Goal: Information Seeking & Learning: Learn about a topic

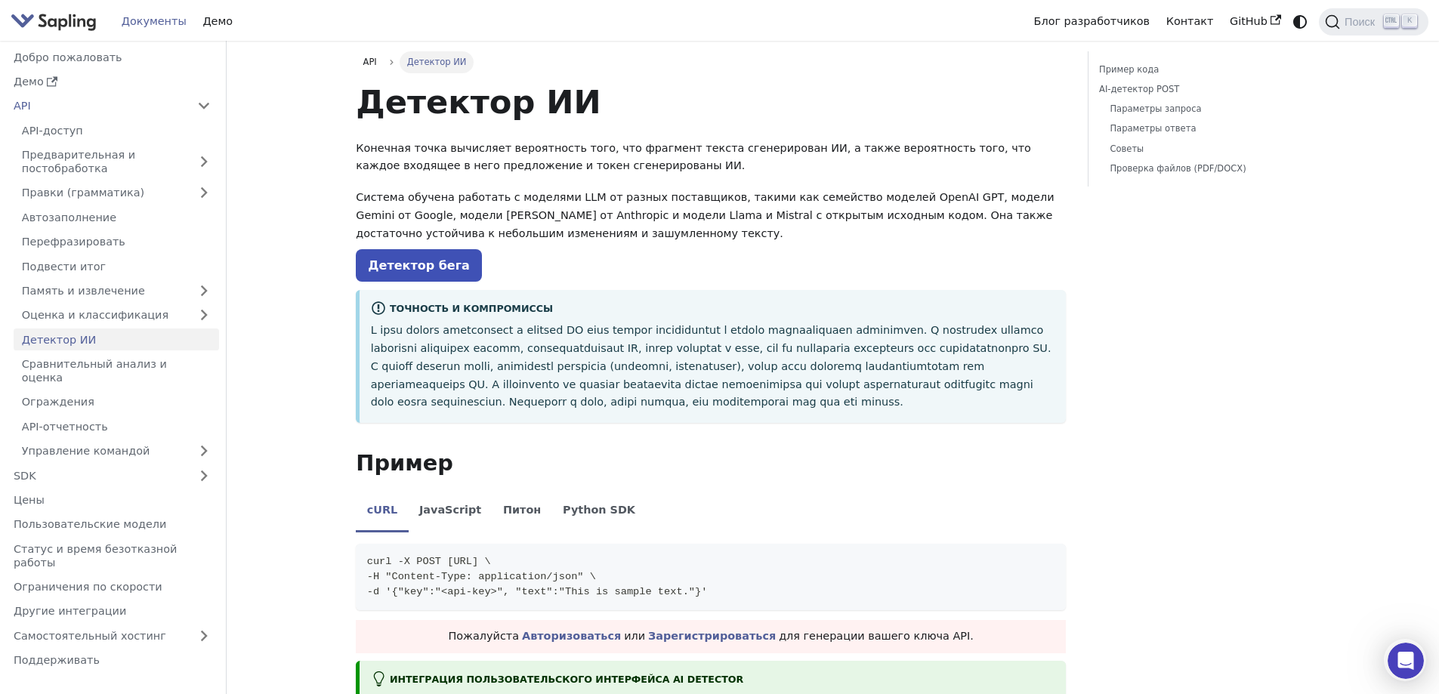
click at [67, 132] on font "API-доступ" at bounding box center [52, 131] width 61 height 12
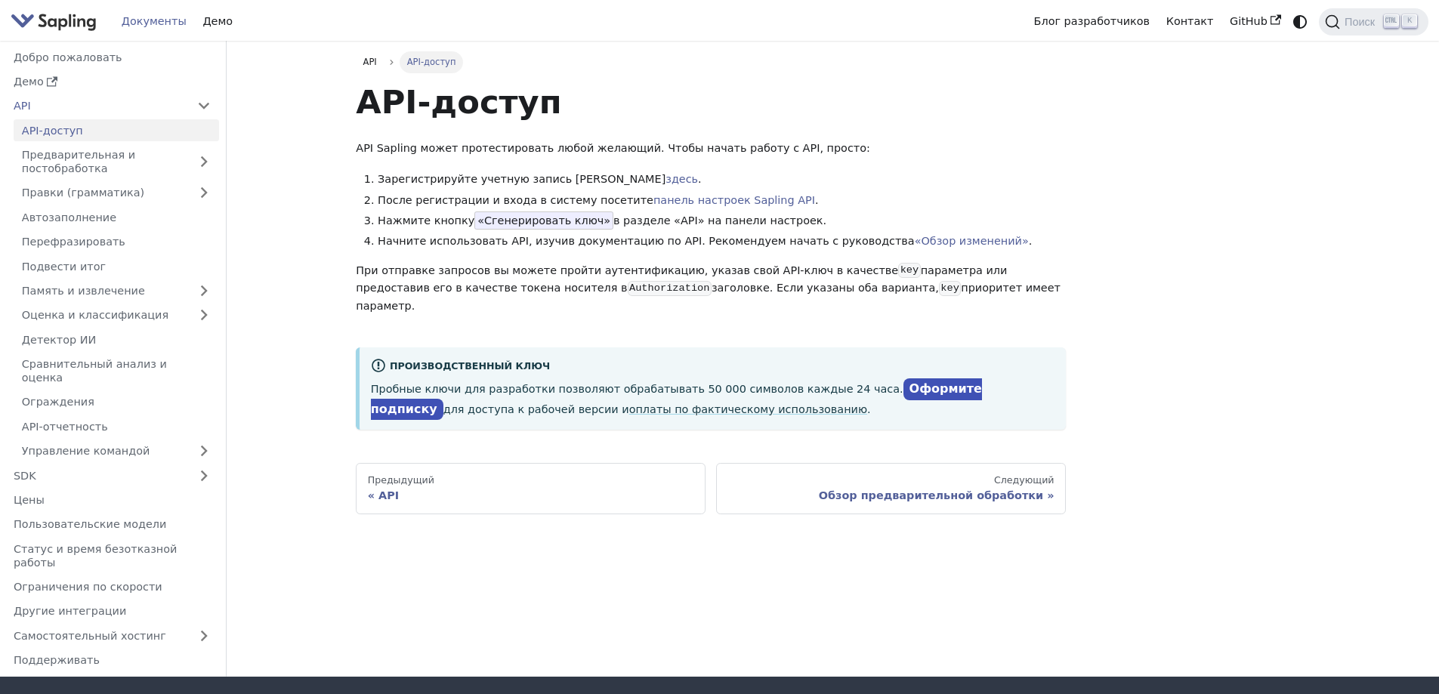
click at [319, 216] on main "API API-доступ API-доступ API Sapling может протестировать любой желающий. Чтоб…" at bounding box center [833, 359] width 1212 height 636
click at [36, 494] on font "Цены" at bounding box center [29, 500] width 31 height 12
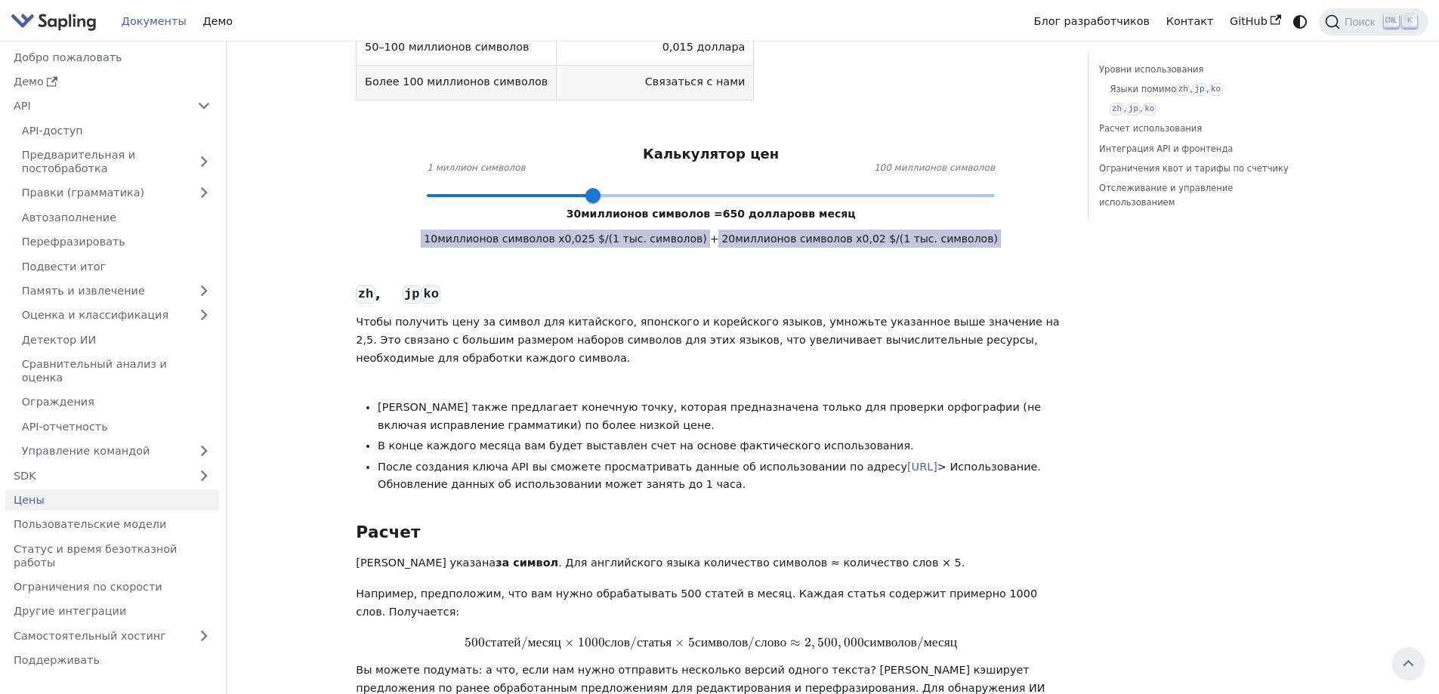
scroll to position [529, 0]
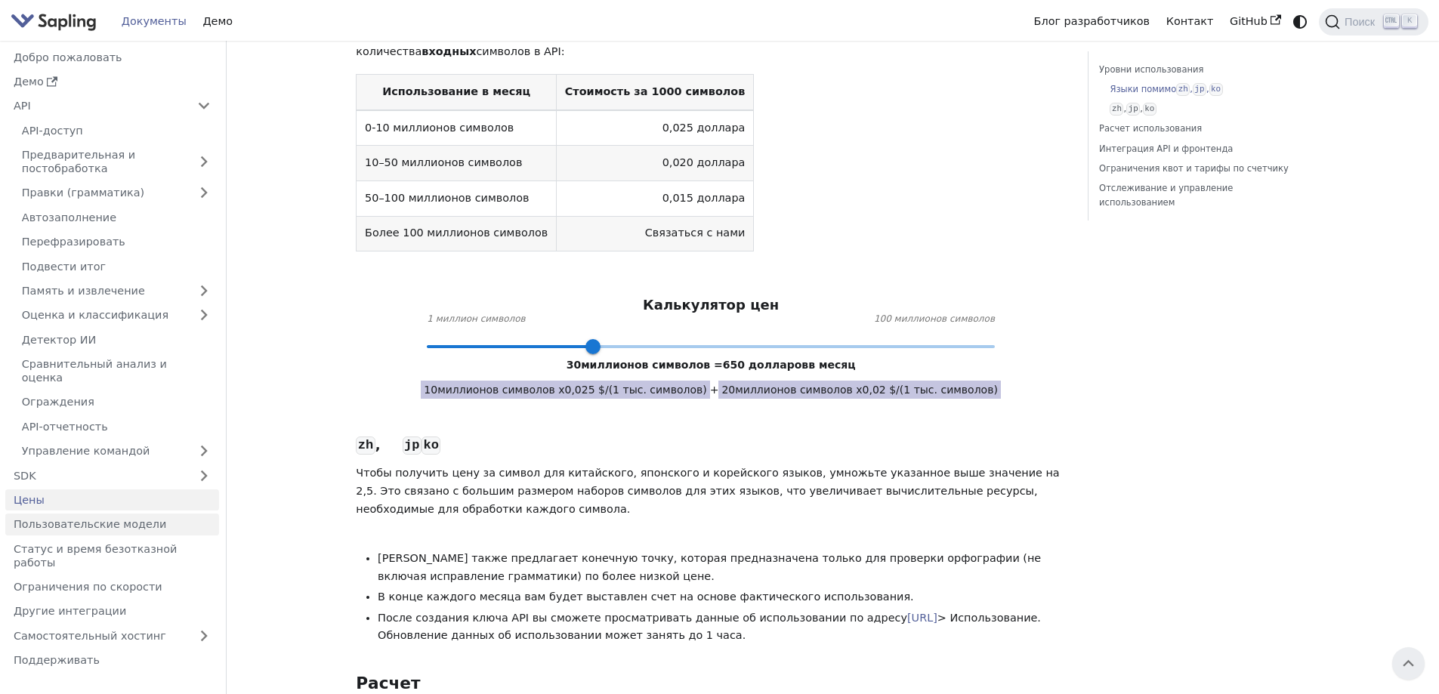
click at [79, 518] on font "Пользовательские модели" at bounding box center [90, 524] width 153 height 12
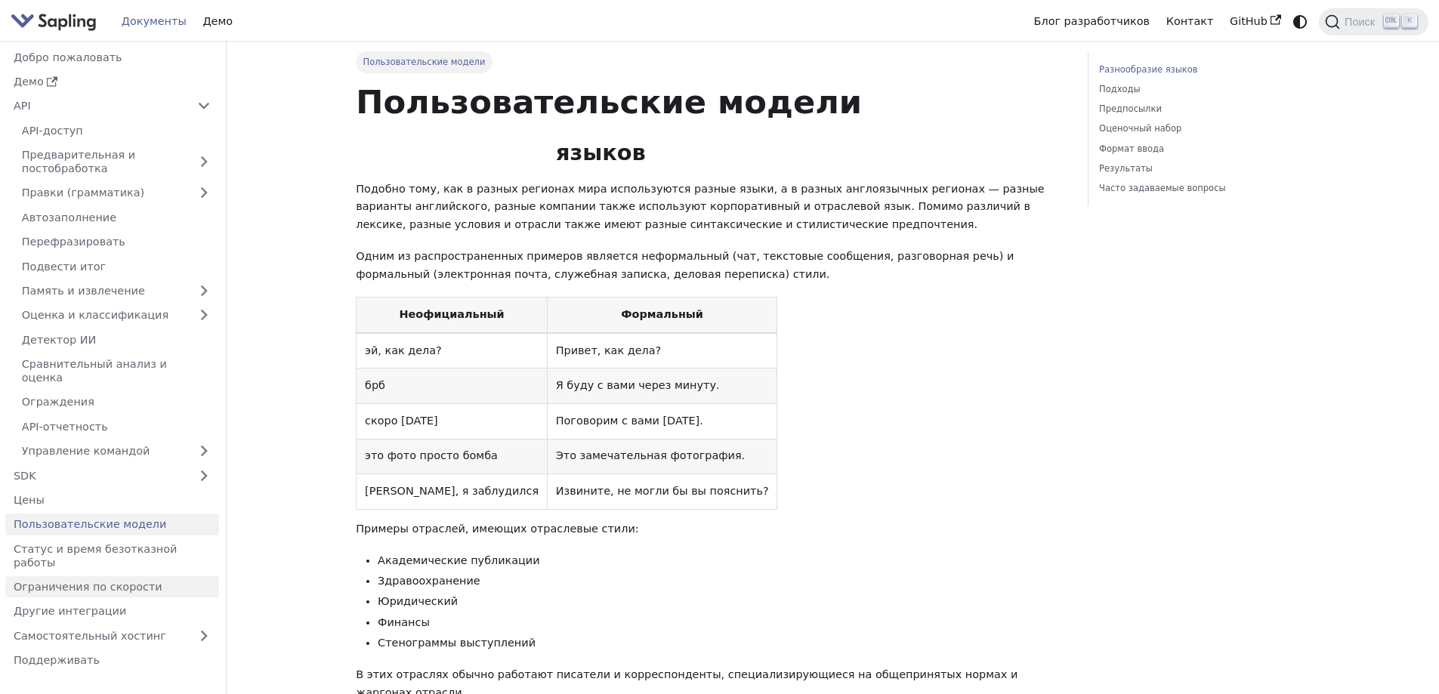
click at [77, 581] on font "Ограничения по скорости" at bounding box center [88, 587] width 149 height 12
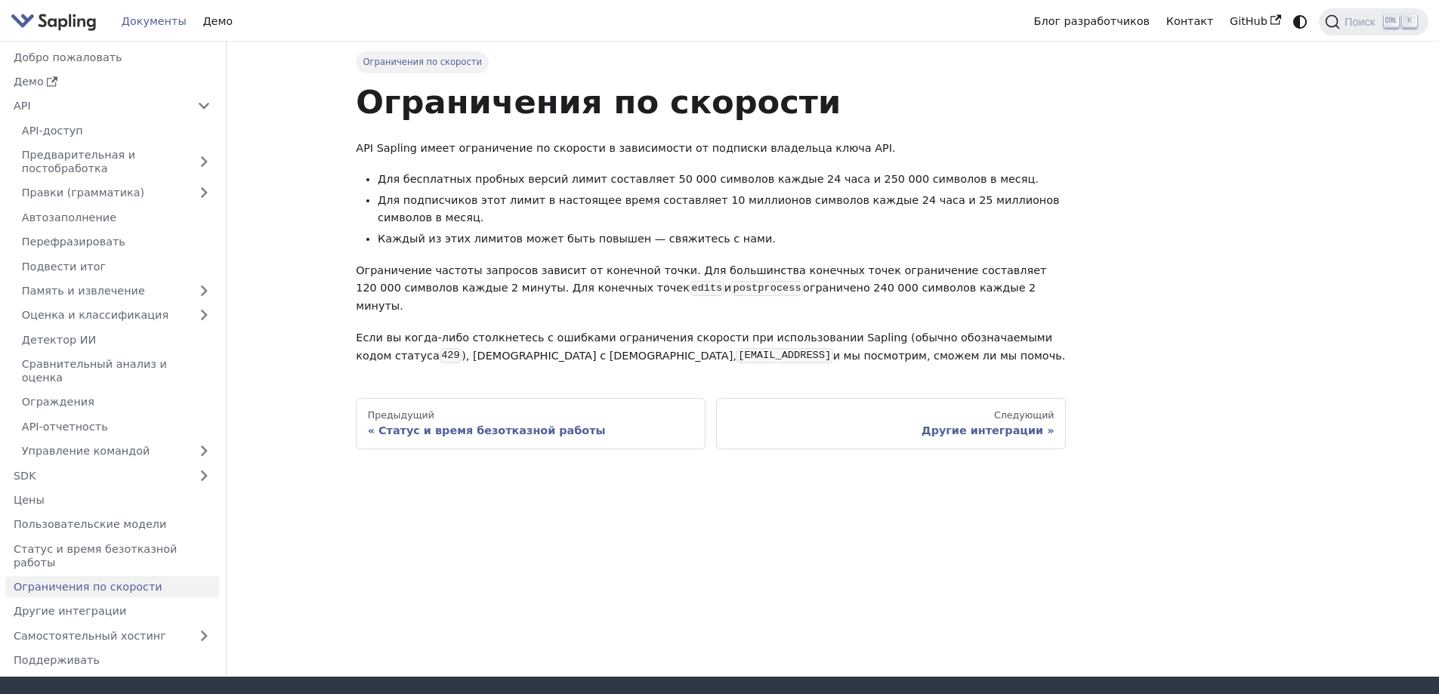
click at [514, 447] on div "Ограничения по скорости Ограничения по скорости API Sapling имеет ограничение п…" at bounding box center [833, 359] width 997 height 636
click at [39, 79] on font "Демо" at bounding box center [29, 82] width 30 height 12
click at [81, 518] on font "Пользовательские модели" at bounding box center [90, 524] width 153 height 12
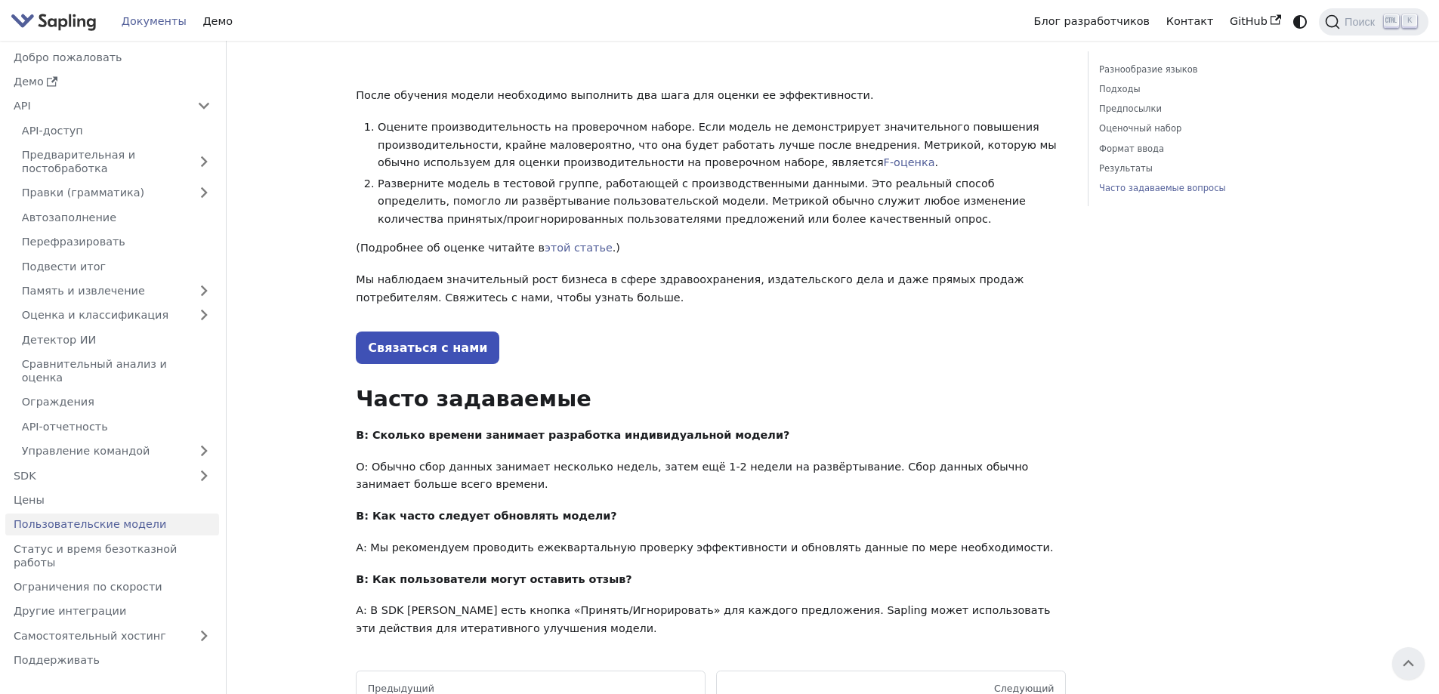
scroll to position [1632, 0]
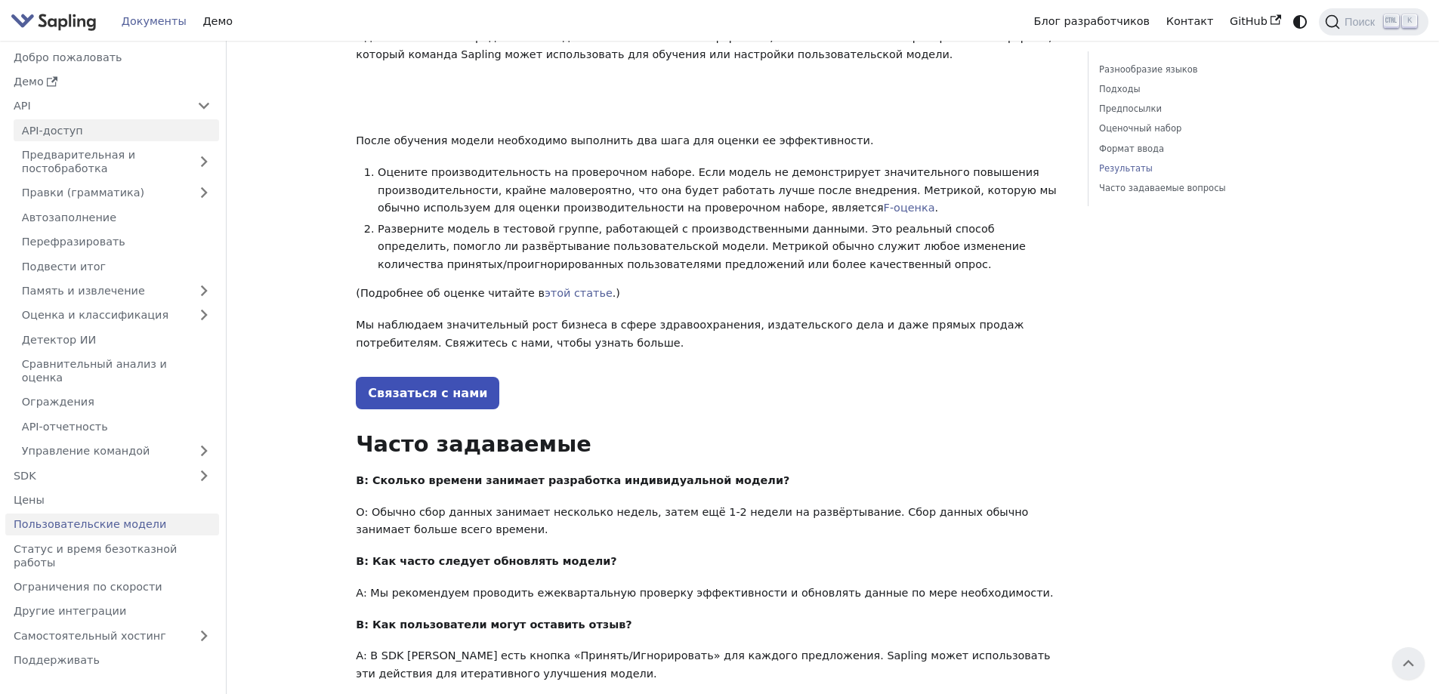
click at [34, 130] on font "API-доступ" at bounding box center [52, 131] width 61 height 12
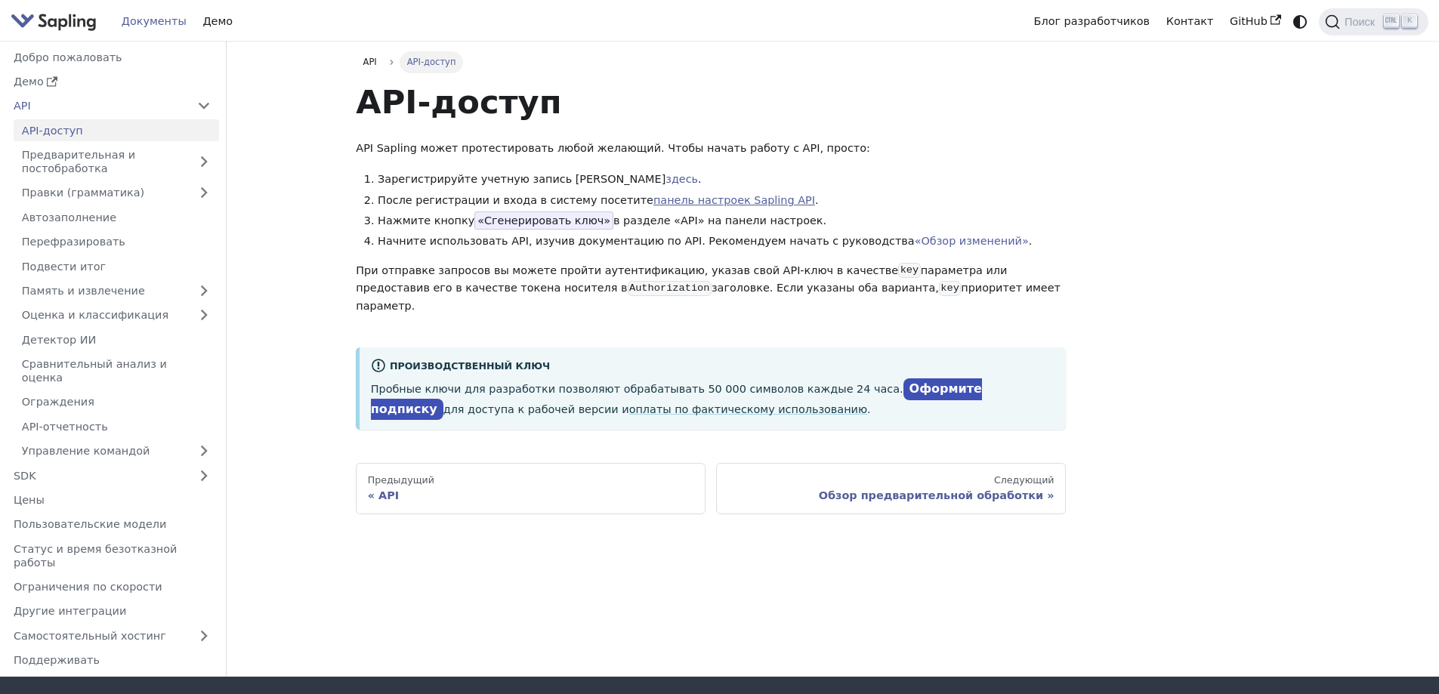
click at [684, 203] on font "панель настроек Sapling API" at bounding box center [734, 200] width 162 height 12
